Goal: Transaction & Acquisition: Purchase product/service

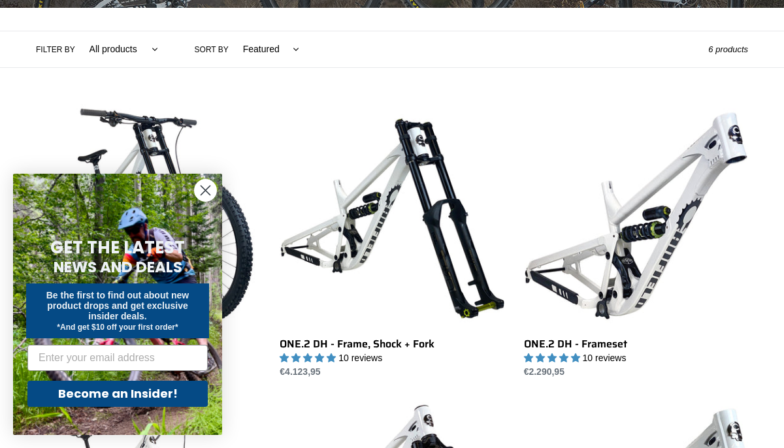
scroll to position [287, 0]
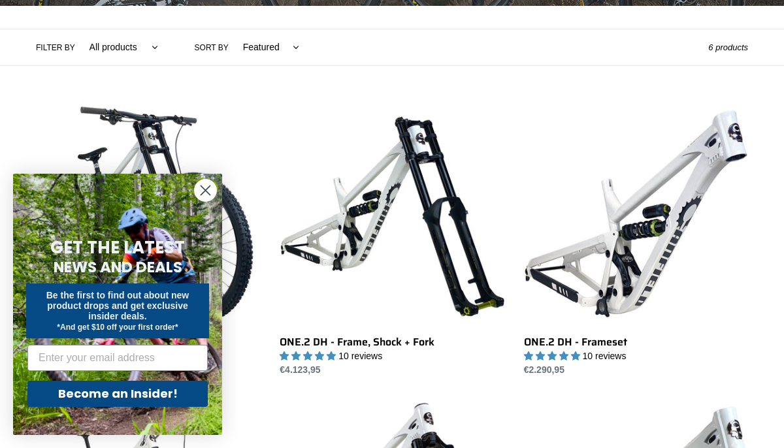
click at [206, 188] on icon "Close dialog" at bounding box center [205, 190] width 9 height 9
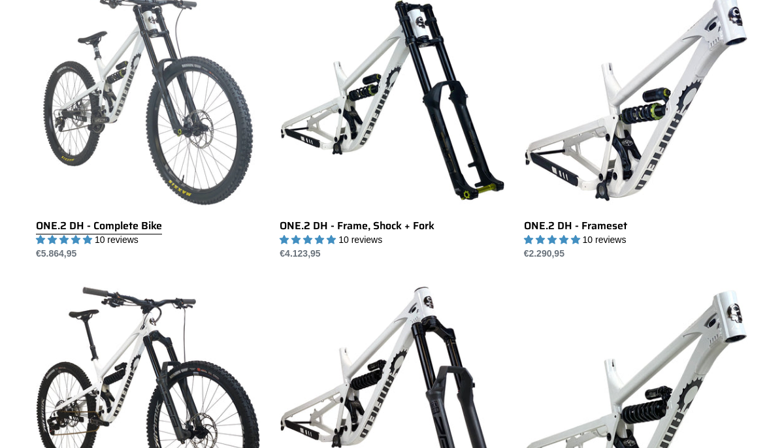
scroll to position [382, 0]
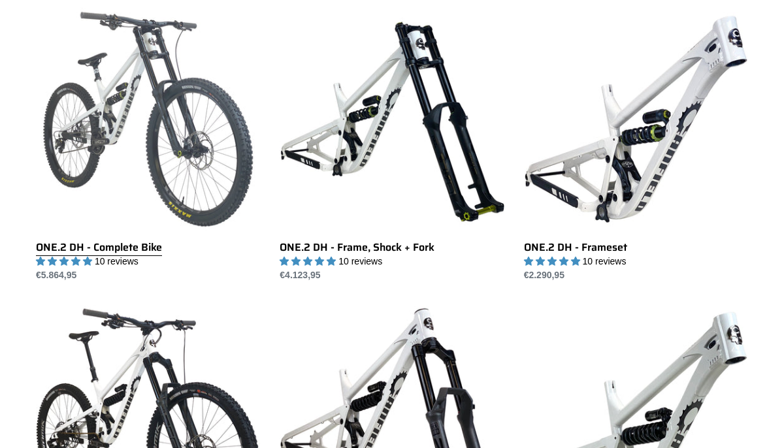
click at [227, 159] on link "ONE.2 DH - Complete Bike" at bounding box center [148, 144] width 224 height 275
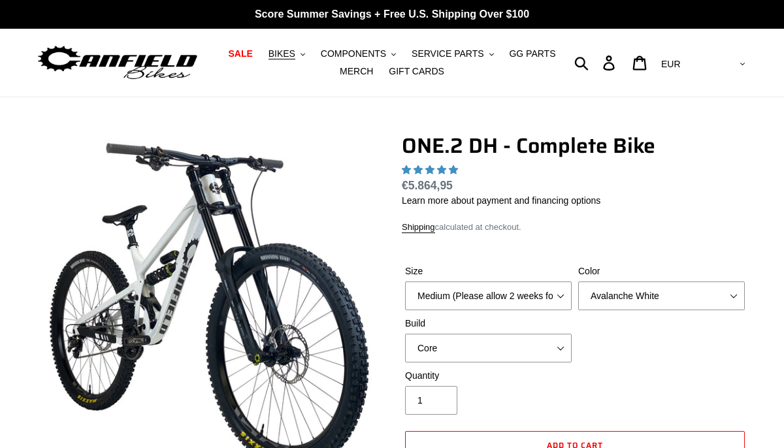
select select "highest-rating"
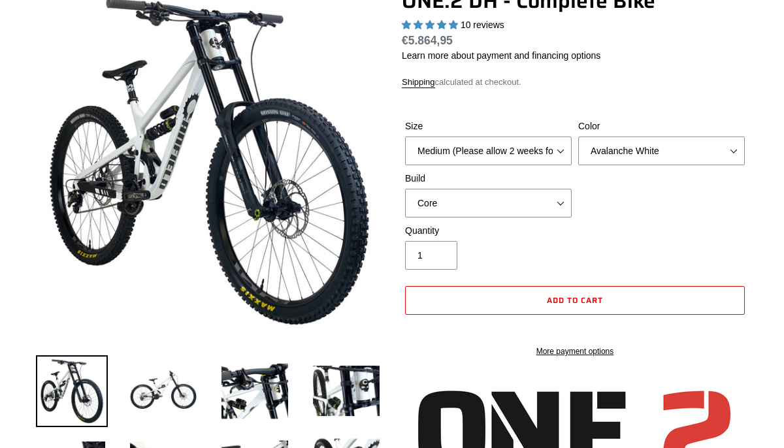
scroll to position [148, 0]
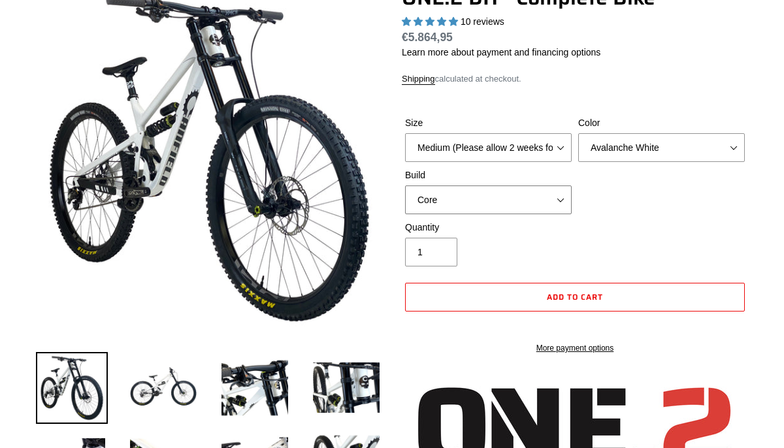
click at [451, 203] on select "Core Pro" at bounding box center [488, 200] width 167 height 29
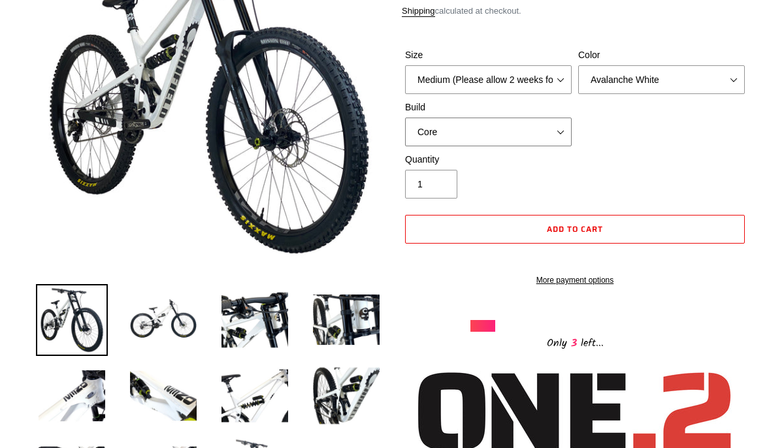
scroll to position [210, 0]
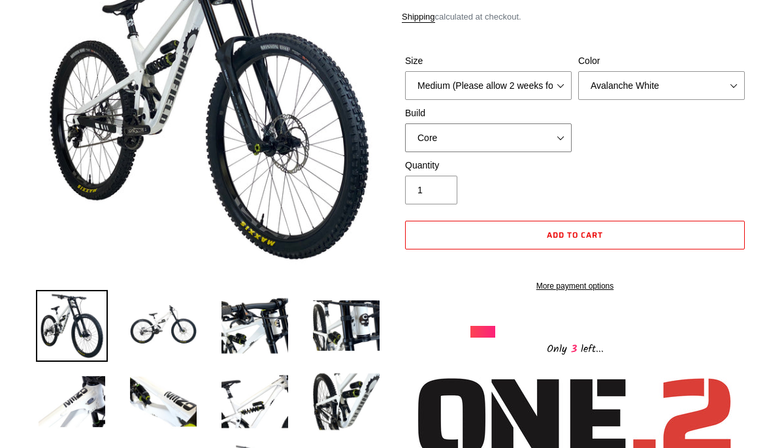
click at [475, 144] on select "Core Pro" at bounding box center [488, 137] width 167 height 29
select select "Pro"
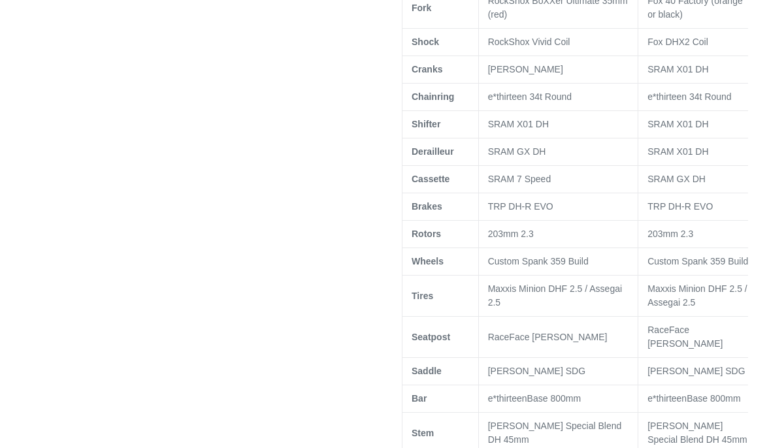
scroll to position [936, 0]
